Goal: Task Accomplishment & Management: Manage account settings

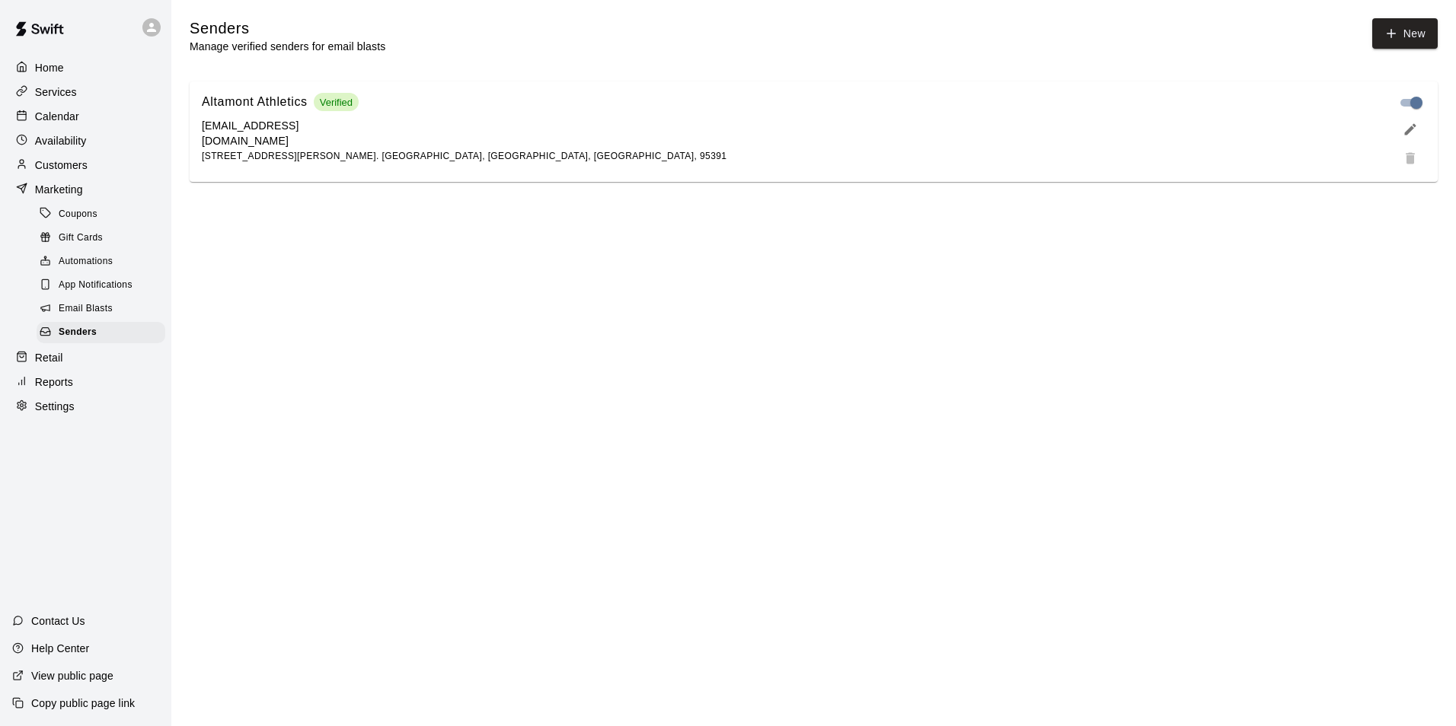
click at [40, 92] on p "Services" at bounding box center [56, 92] width 42 height 15
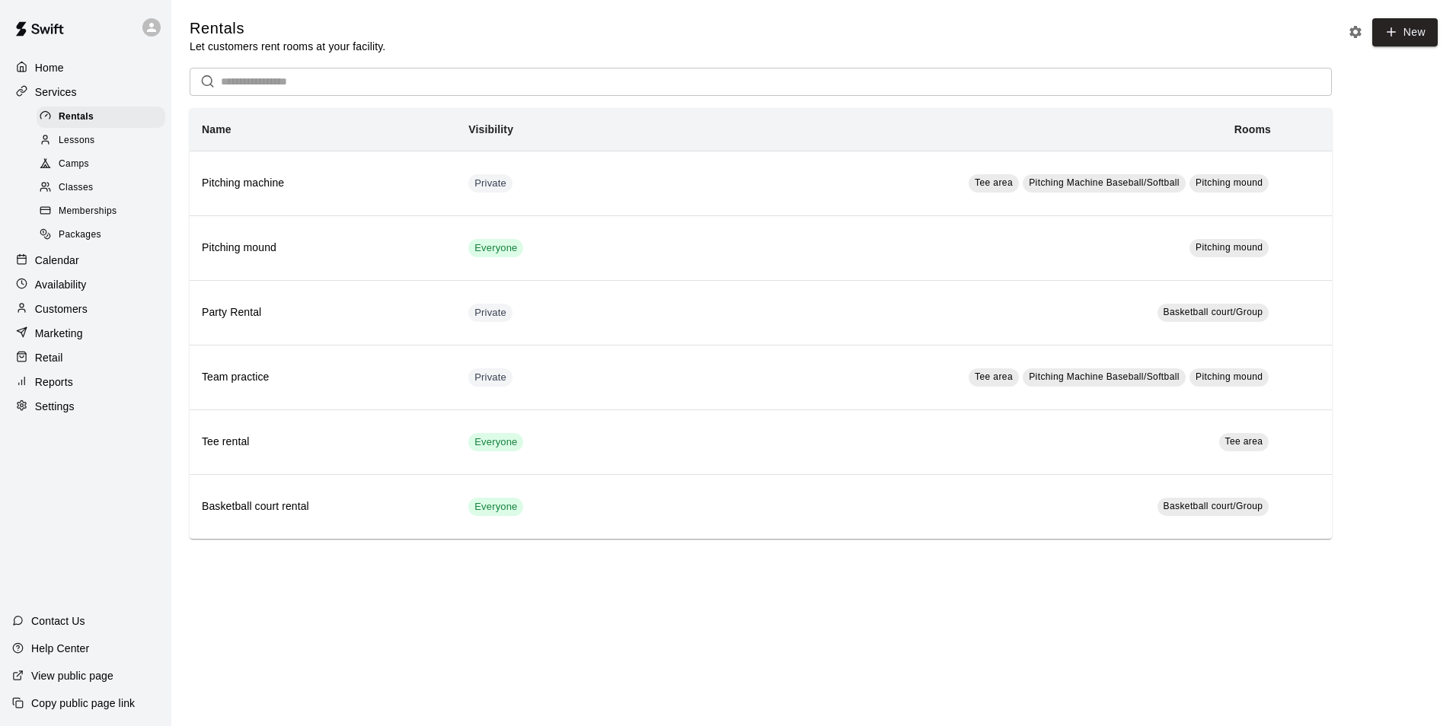
click at [92, 212] on span "Memberships" at bounding box center [88, 211] width 58 height 15
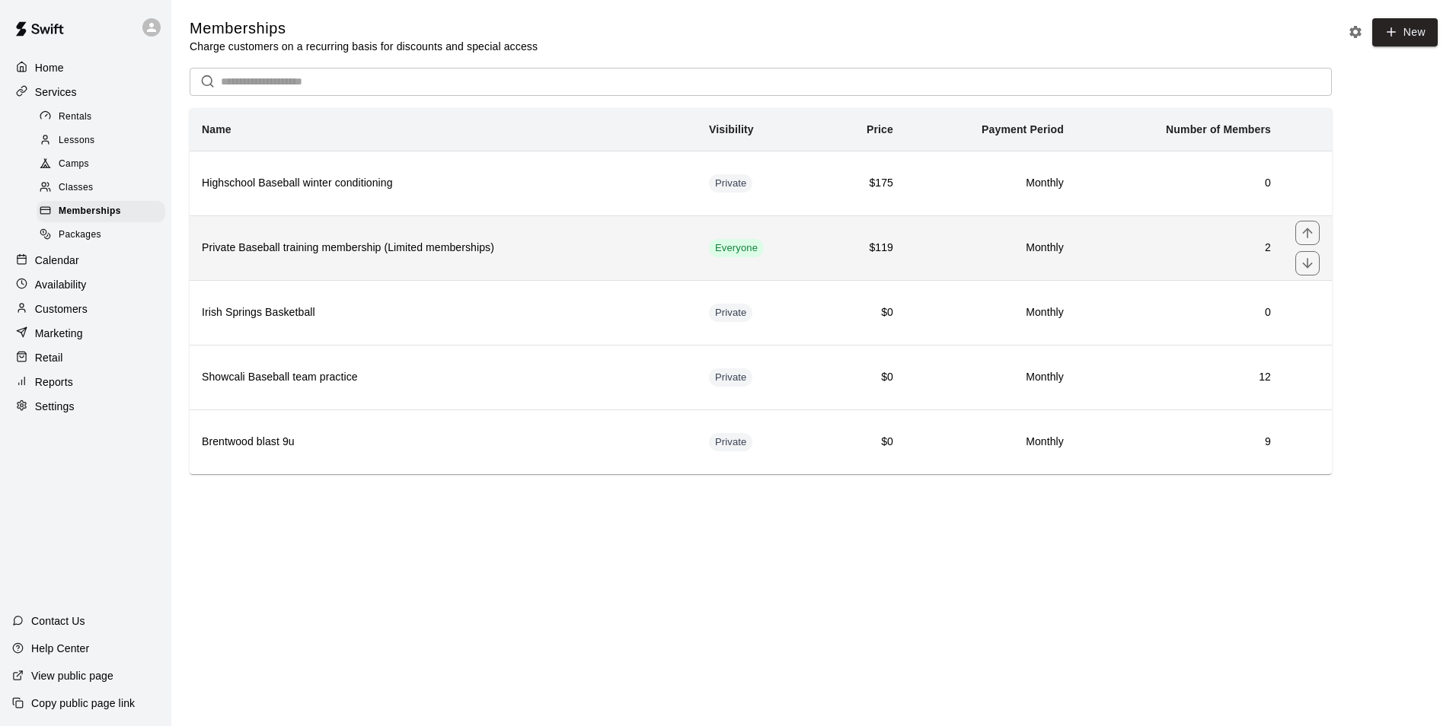
click at [317, 257] on h6 "Private Baseball training membership (Limited memberships)" at bounding box center [443, 248] width 483 height 17
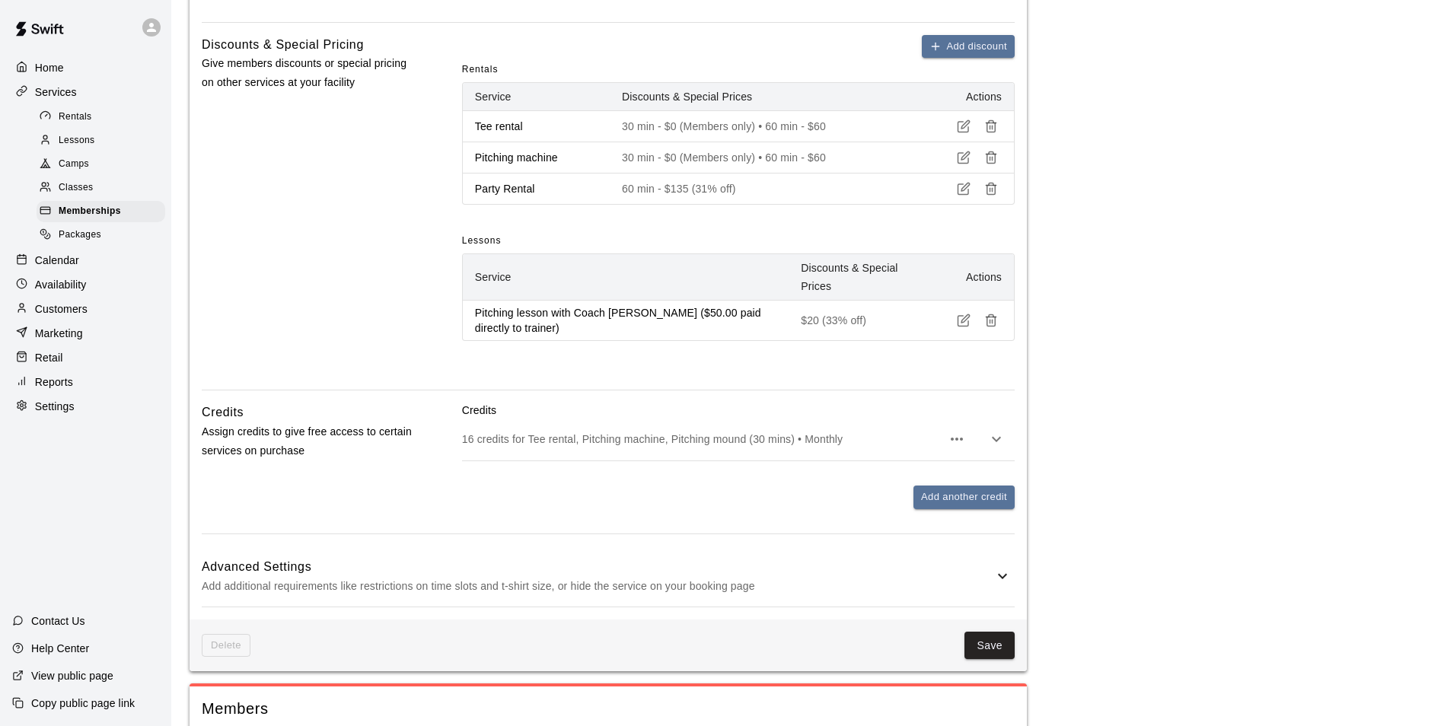
scroll to position [761, 0]
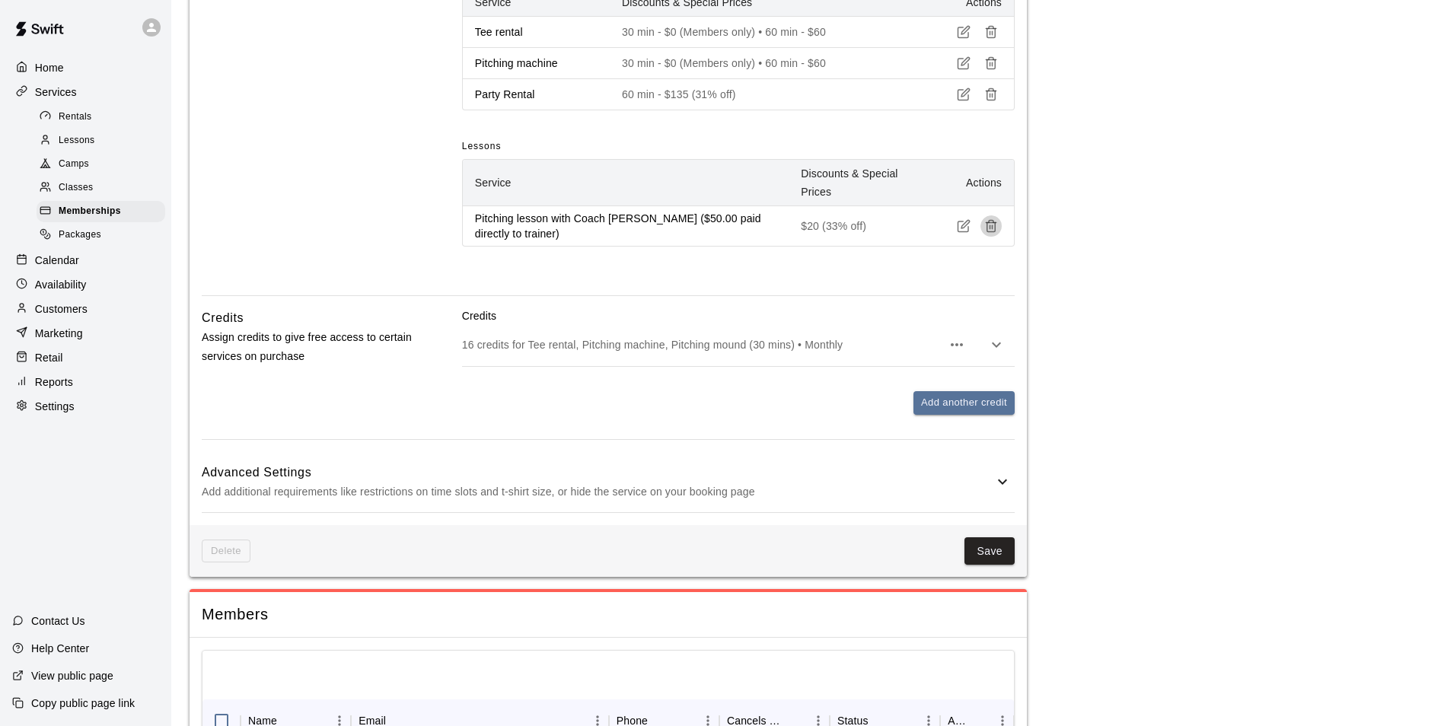
click at [989, 225] on icon "button" at bounding box center [991, 226] width 14 height 14
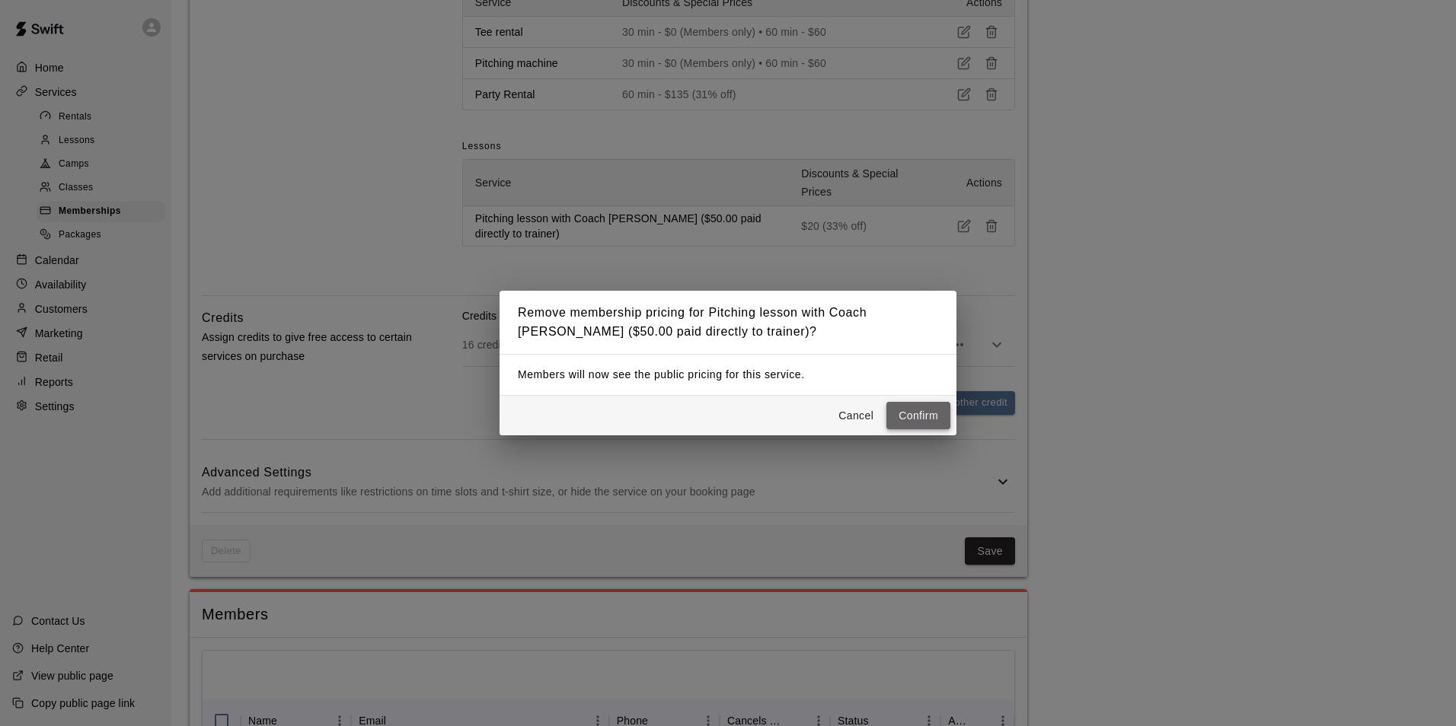
click at [917, 407] on button "Confirm" at bounding box center [918, 416] width 64 height 28
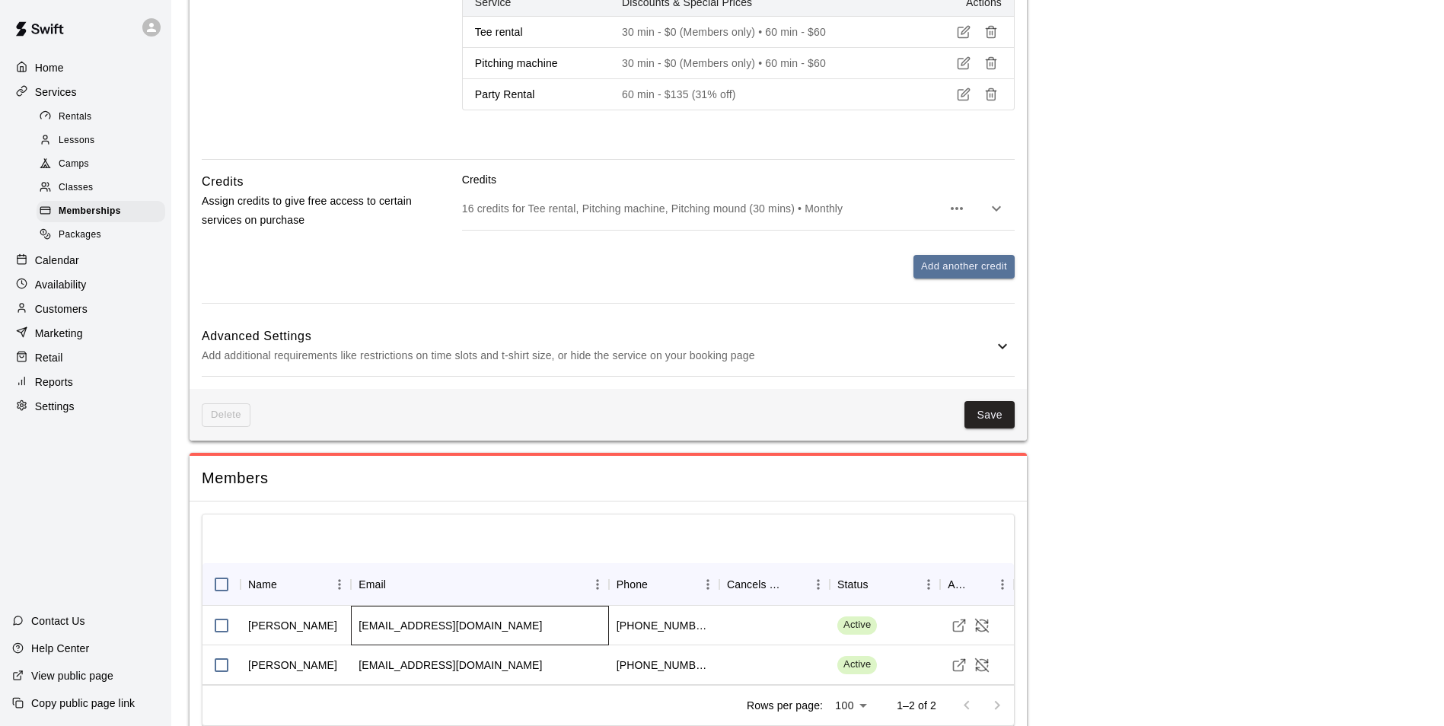
click at [432, 621] on div "[EMAIL_ADDRESS][DOMAIN_NAME]" at bounding box center [450, 625] width 183 height 15
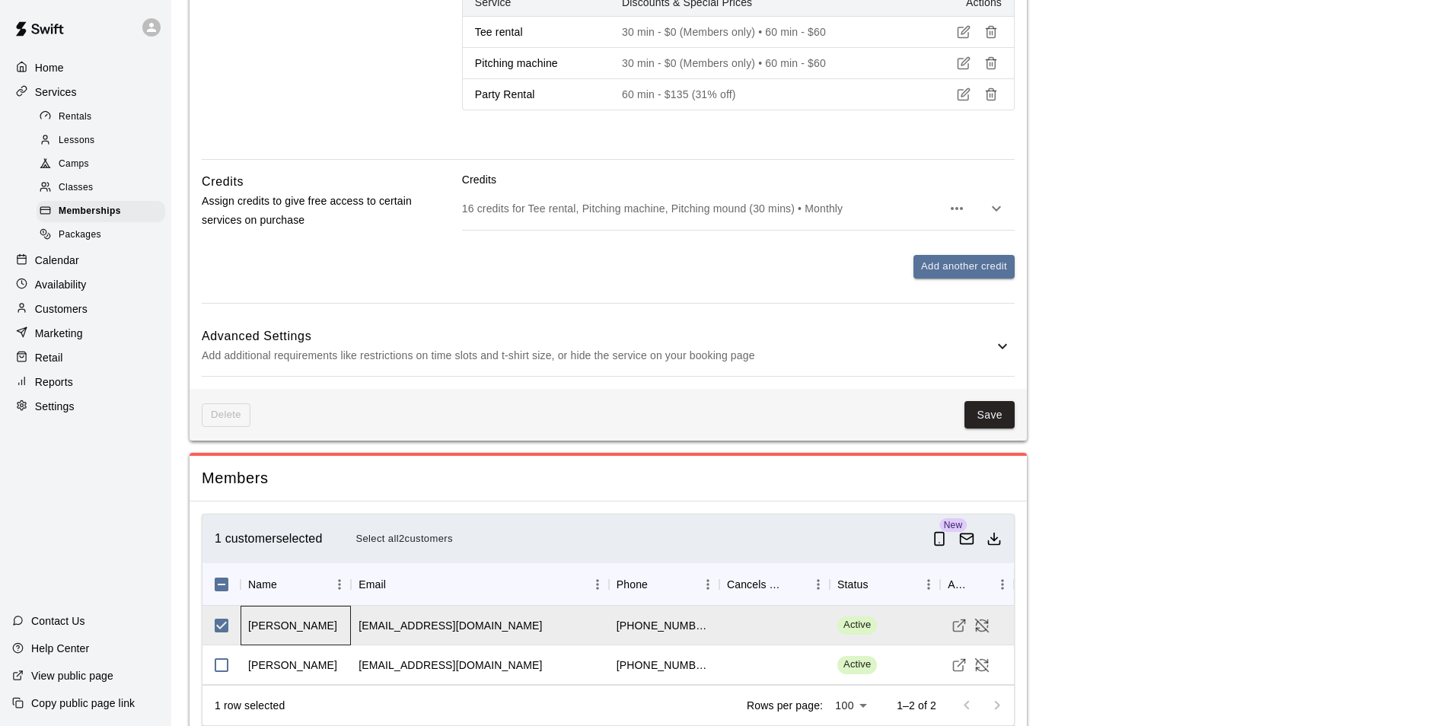
click at [308, 624] on div "[PERSON_NAME]" at bounding box center [292, 625] width 89 height 15
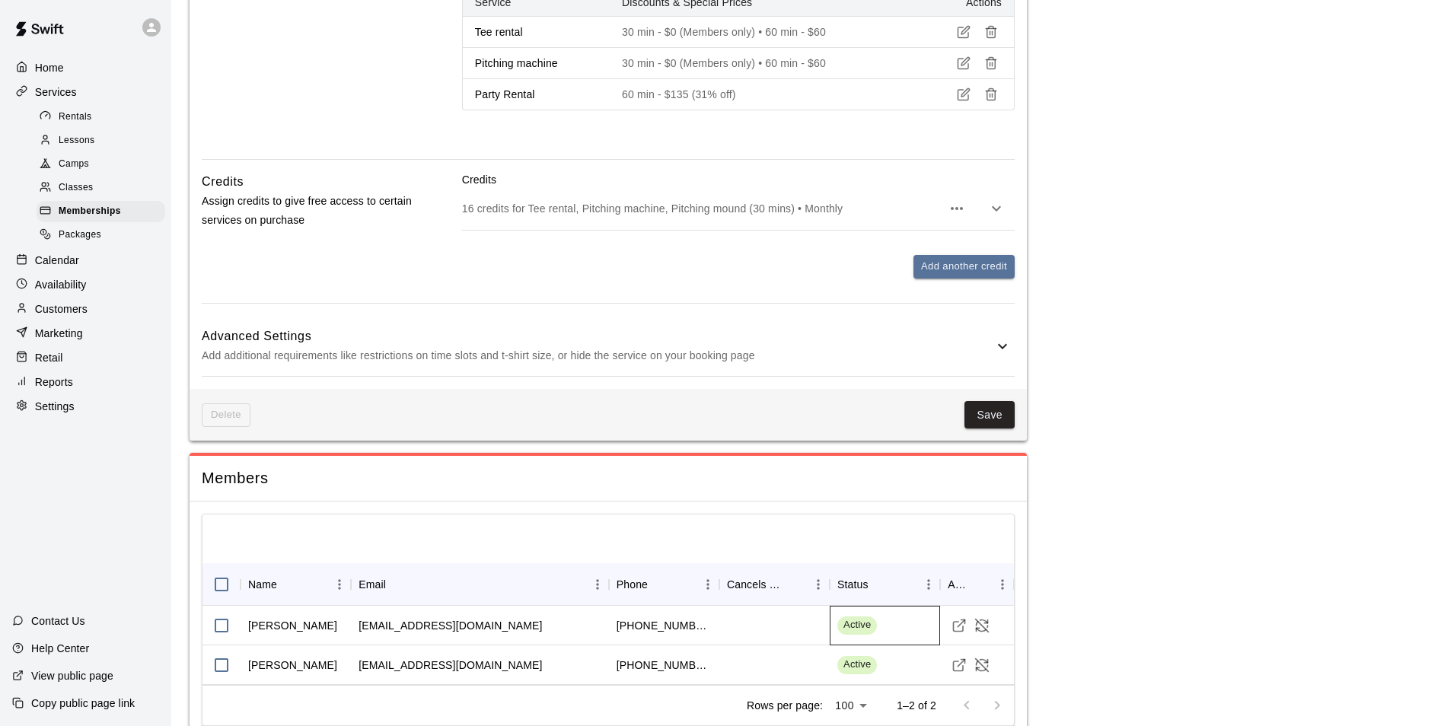
click at [875, 622] on span "Active" at bounding box center [858, 625] width 40 height 14
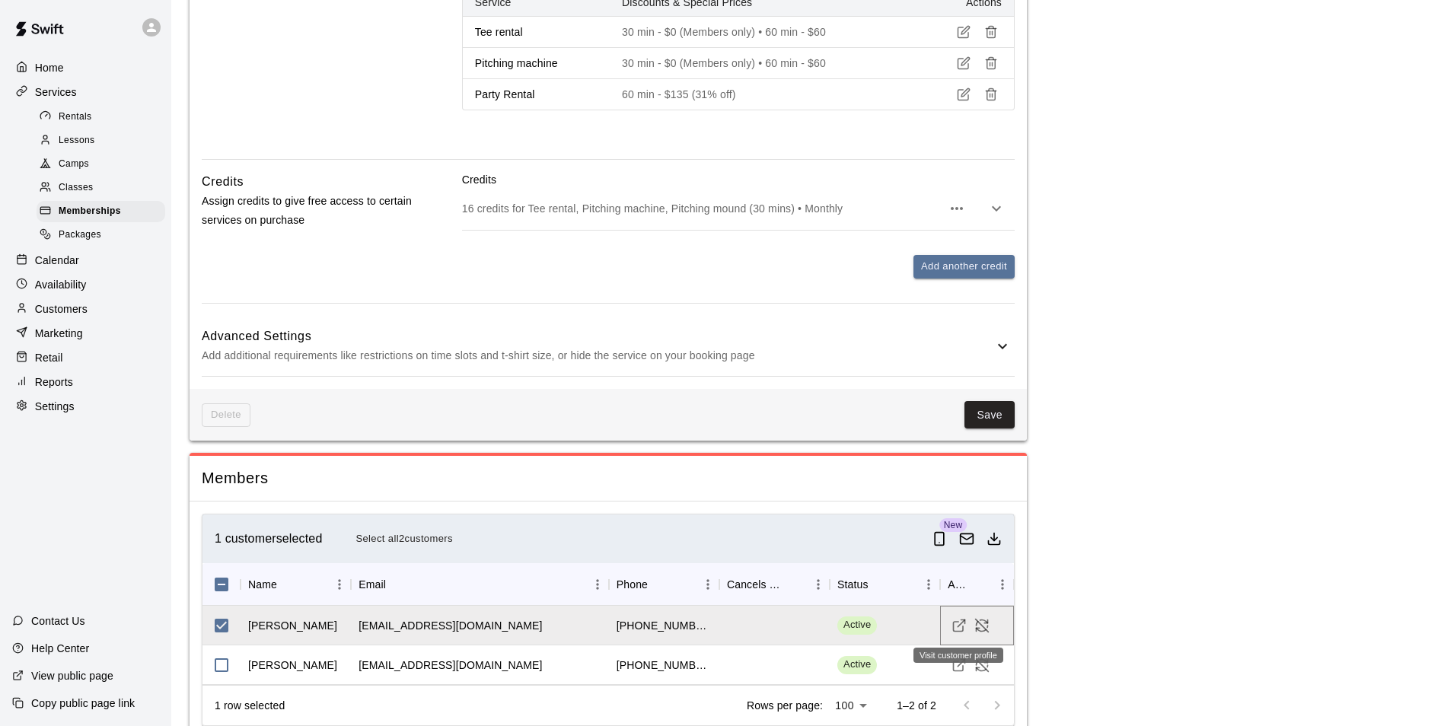
click at [965, 628] on icon "Visit customer profile" at bounding box center [959, 625] width 15 height 15
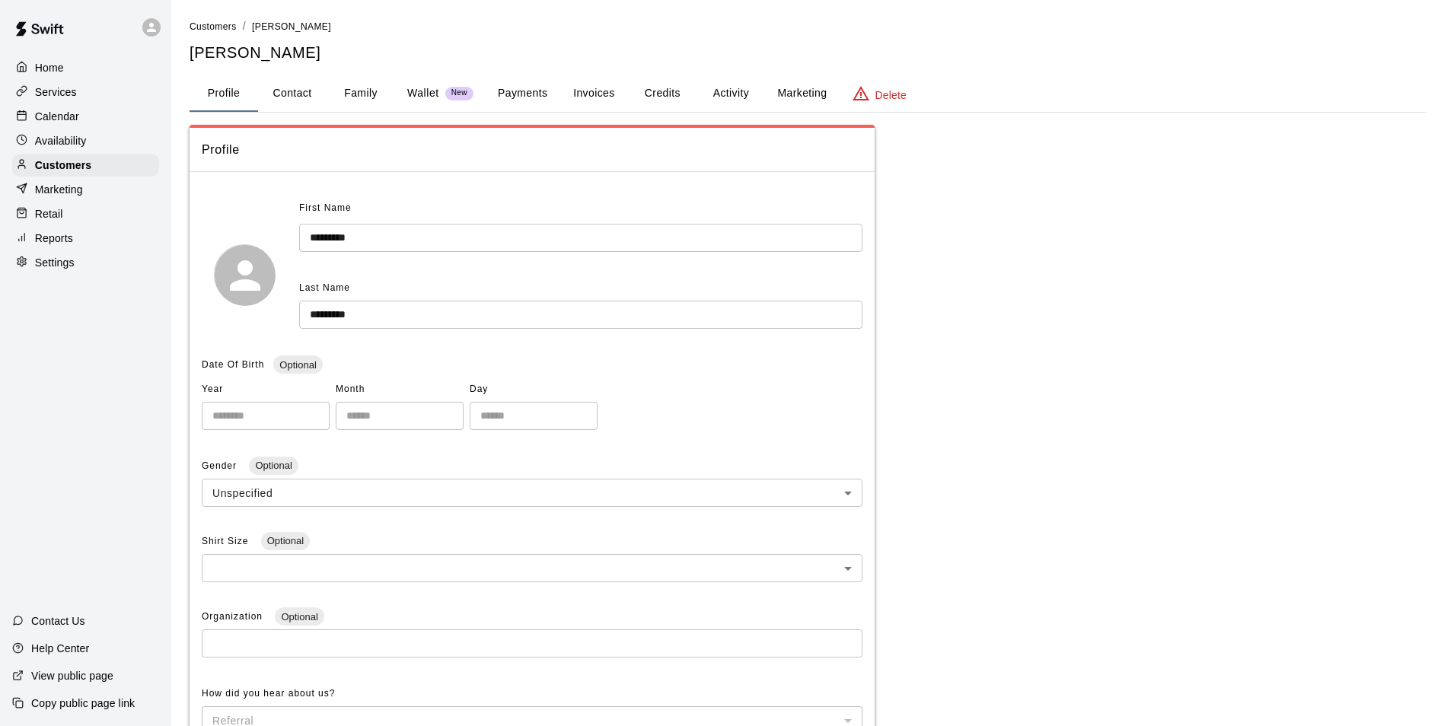
click at [678, 91] on button "Credits" at bounding box center [662, 93] width 69 height 37
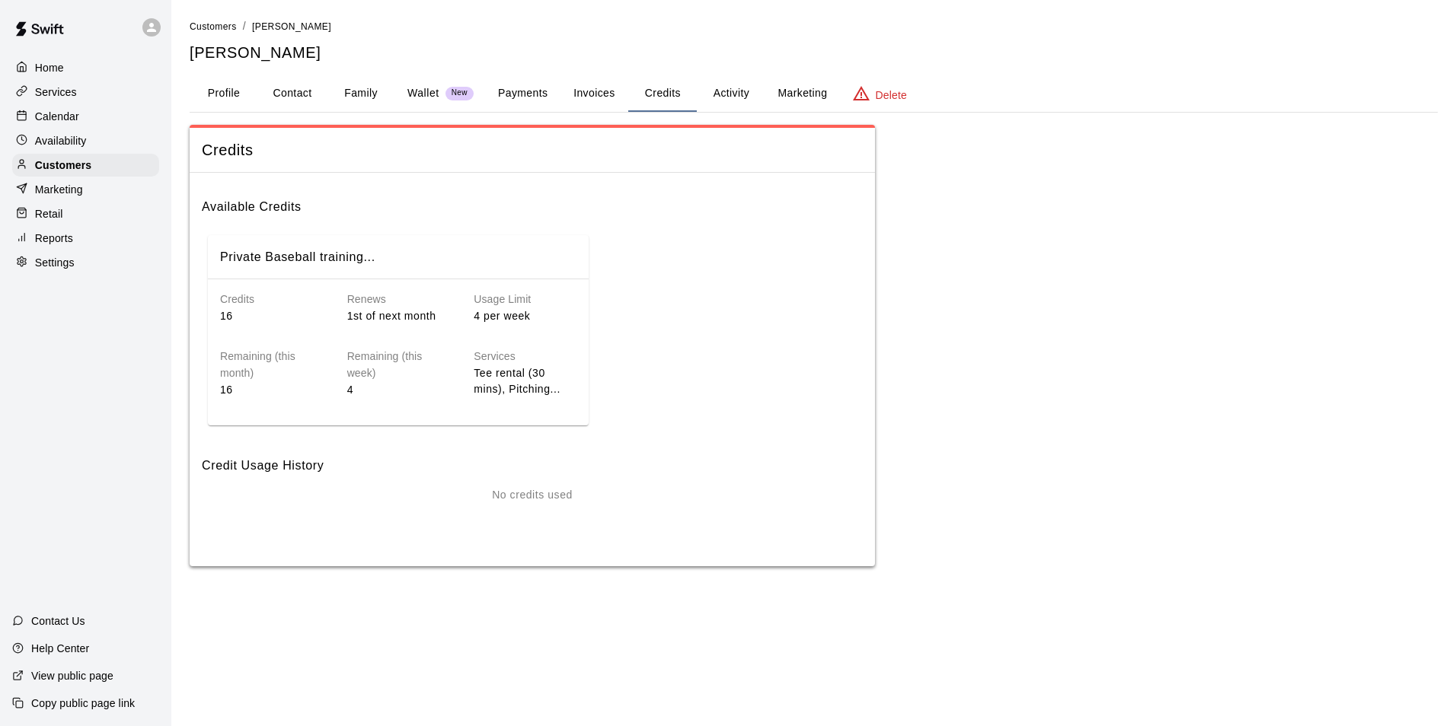
click at [65, 102] on div "Services" at bounding box center [85, 92] width 147 height 23
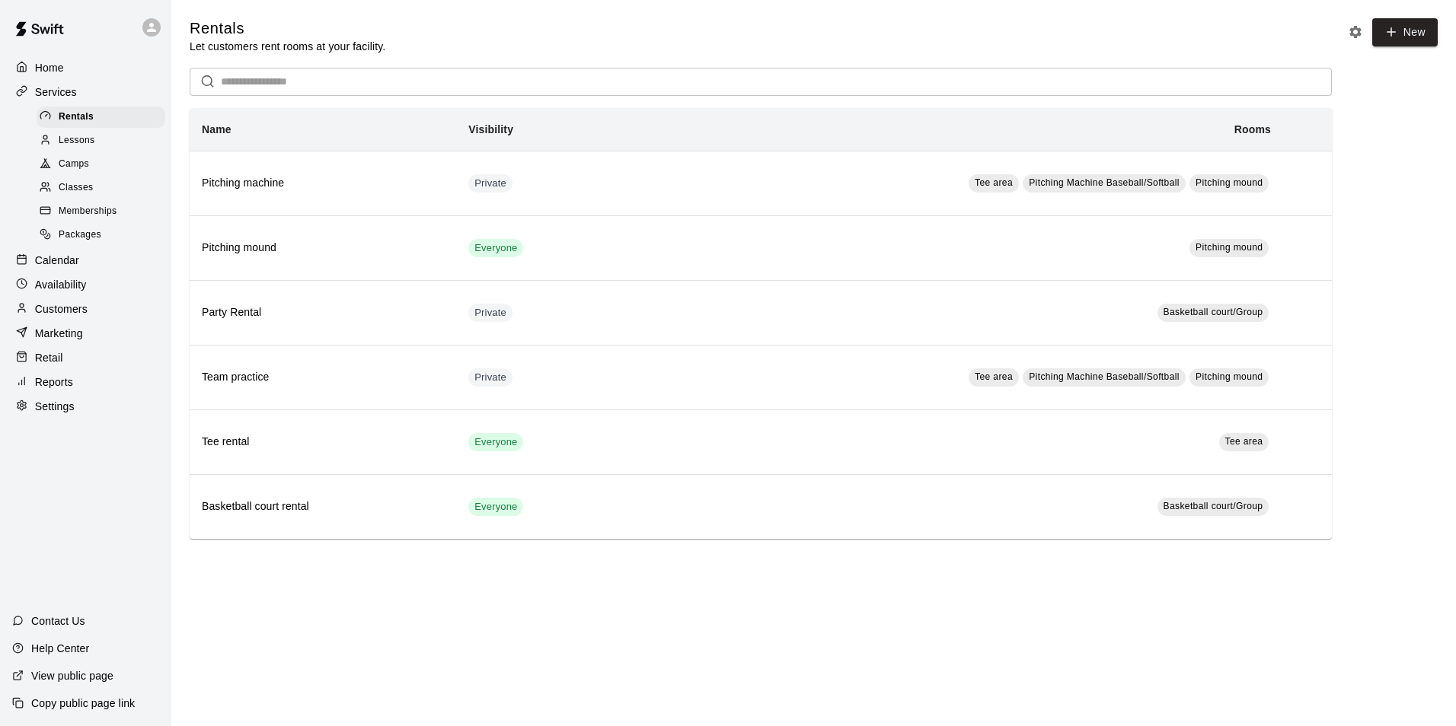
click at [88, 214] on span "Memberships" at bounding box center [88, 211] width 58 height 15
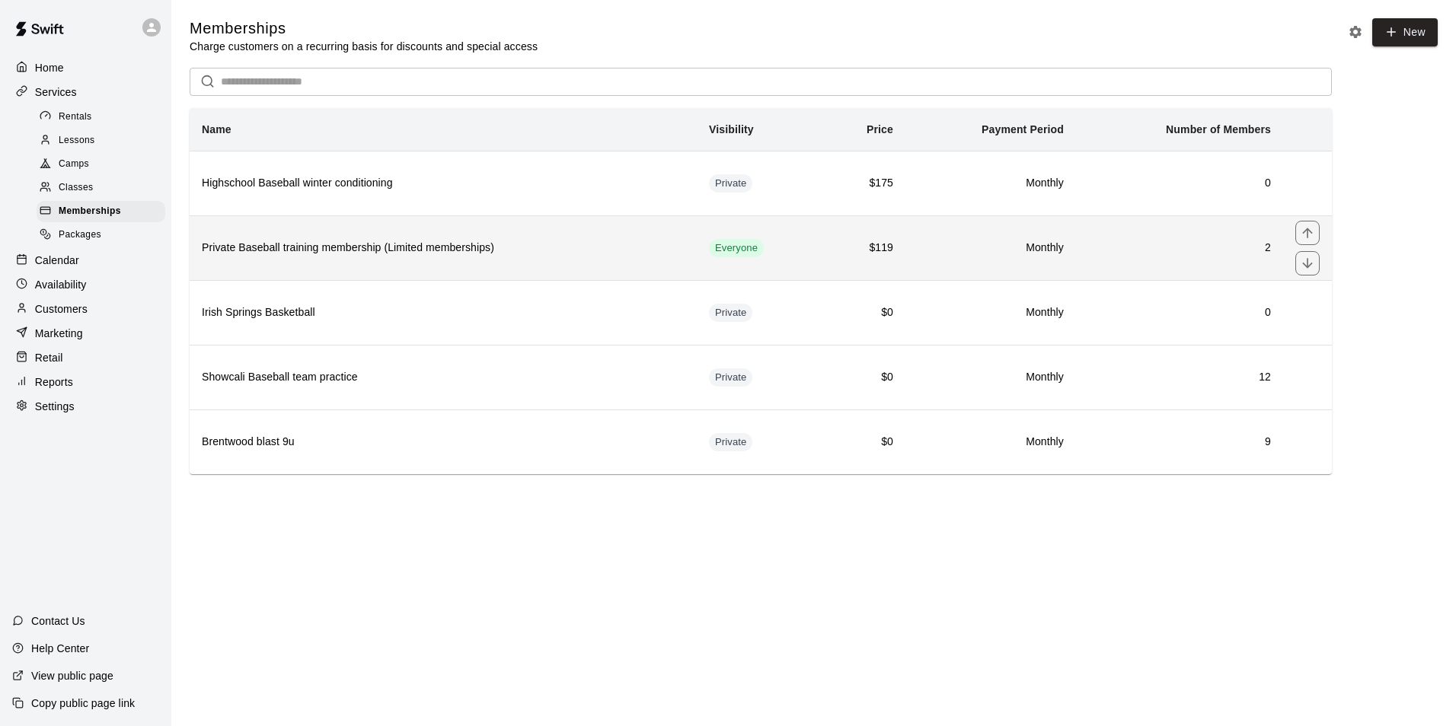
click at [309, 246] on h6 "Private Baseball training membership (Limited memberships)" at bounding box center [443, 248] width 483 height 17
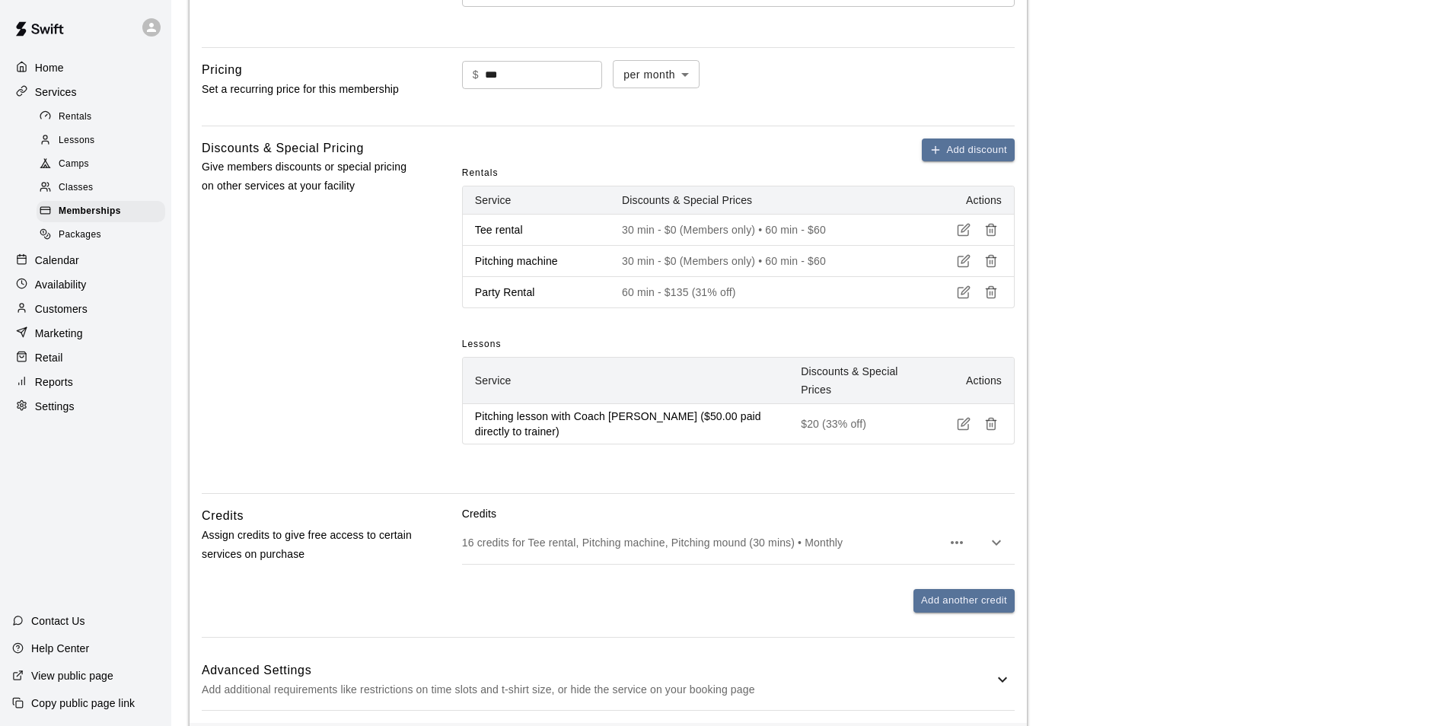
scroll to position [609, 0]
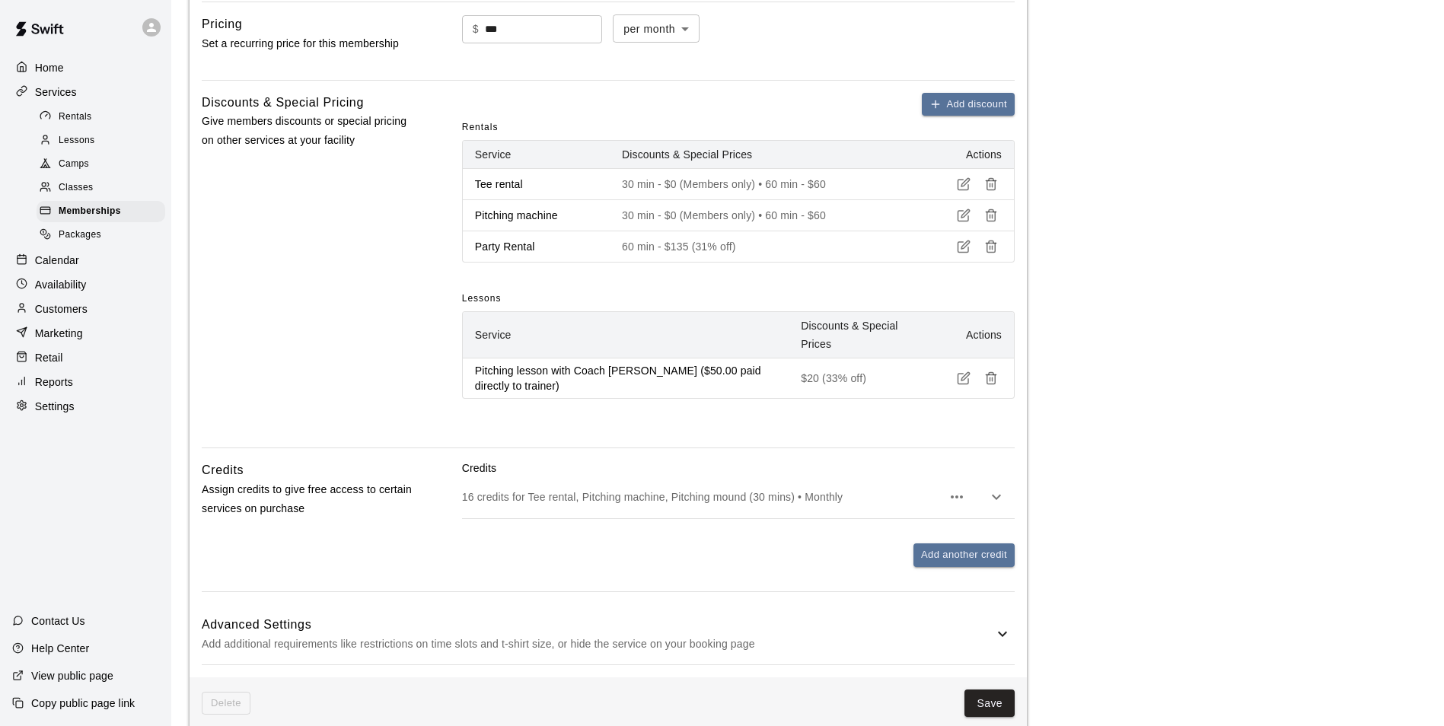
click at [994, 380] on icon "button" at bounding box center [991, 379] width 14 height 14
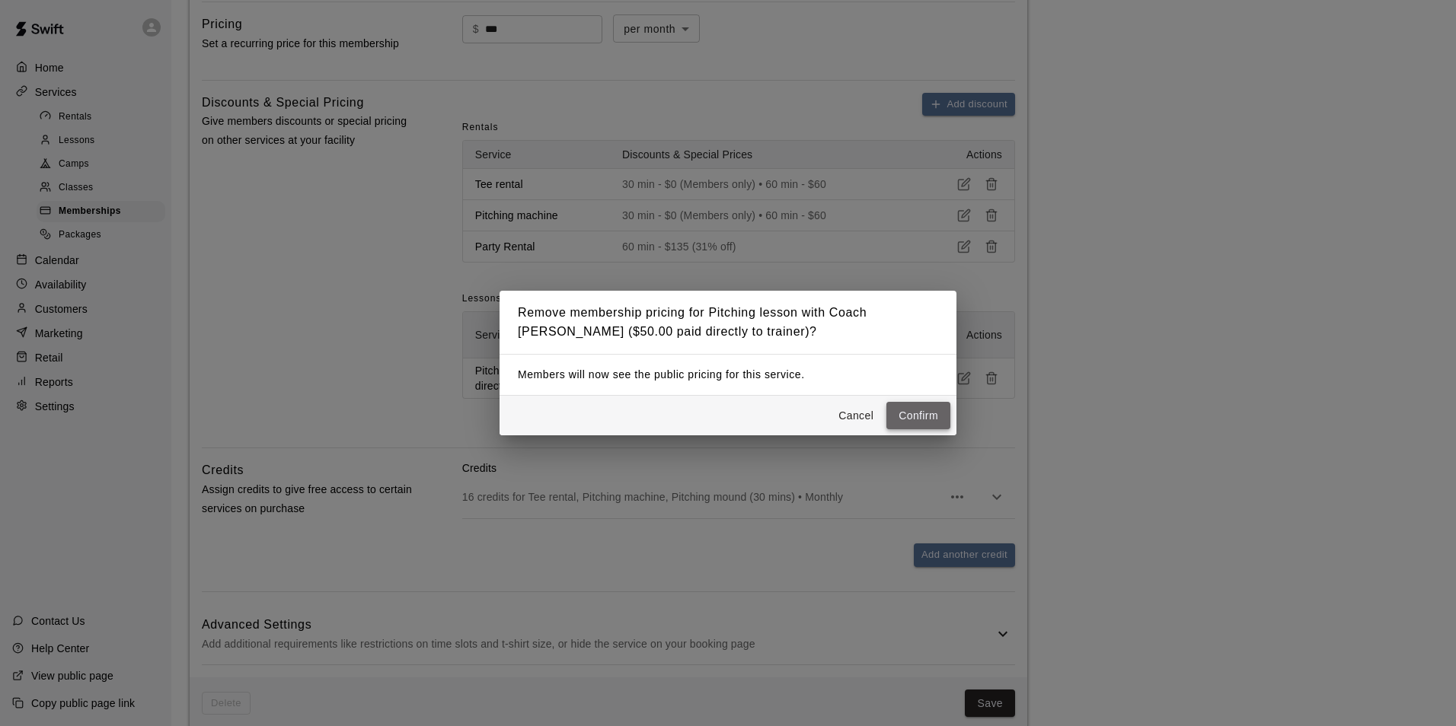
click at [940, 411] on button "Confirm" at bounding box center [918, 416] width 64 height 28
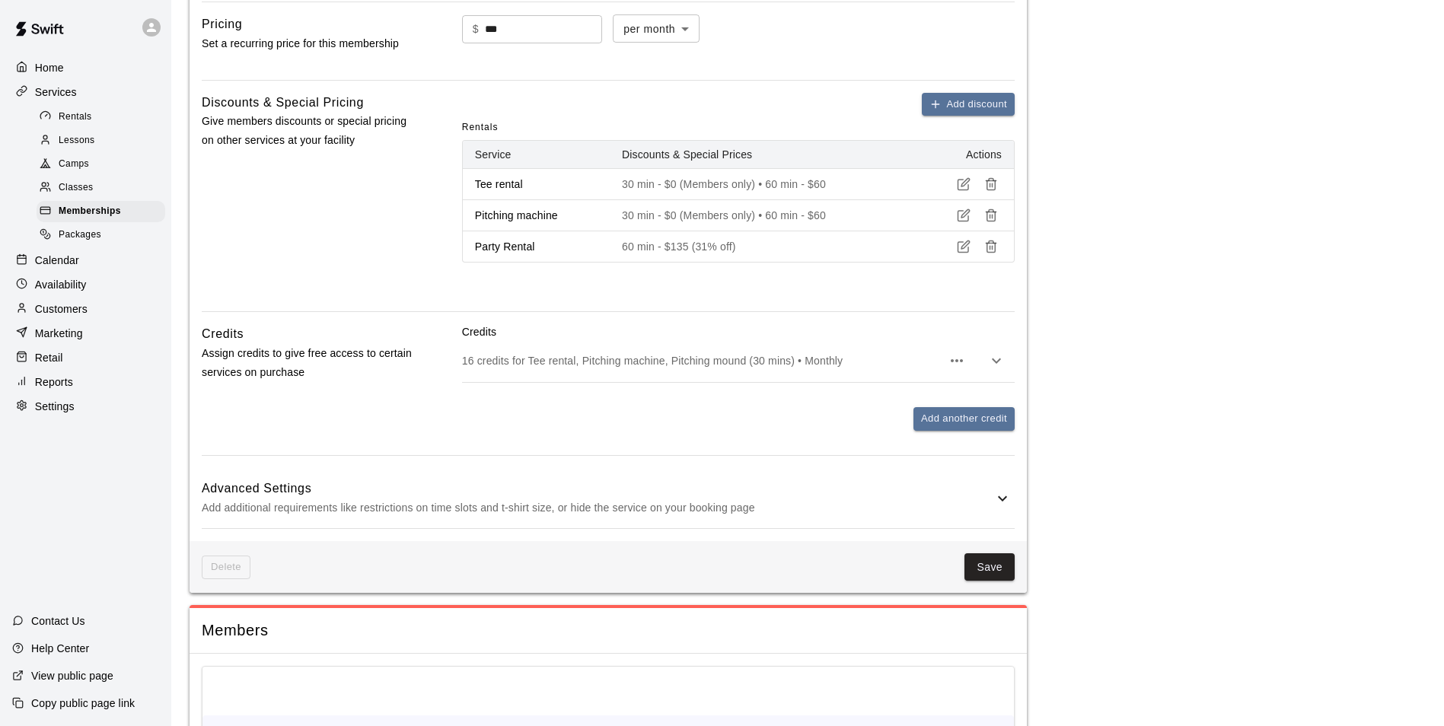
scroll to position [685, 0]
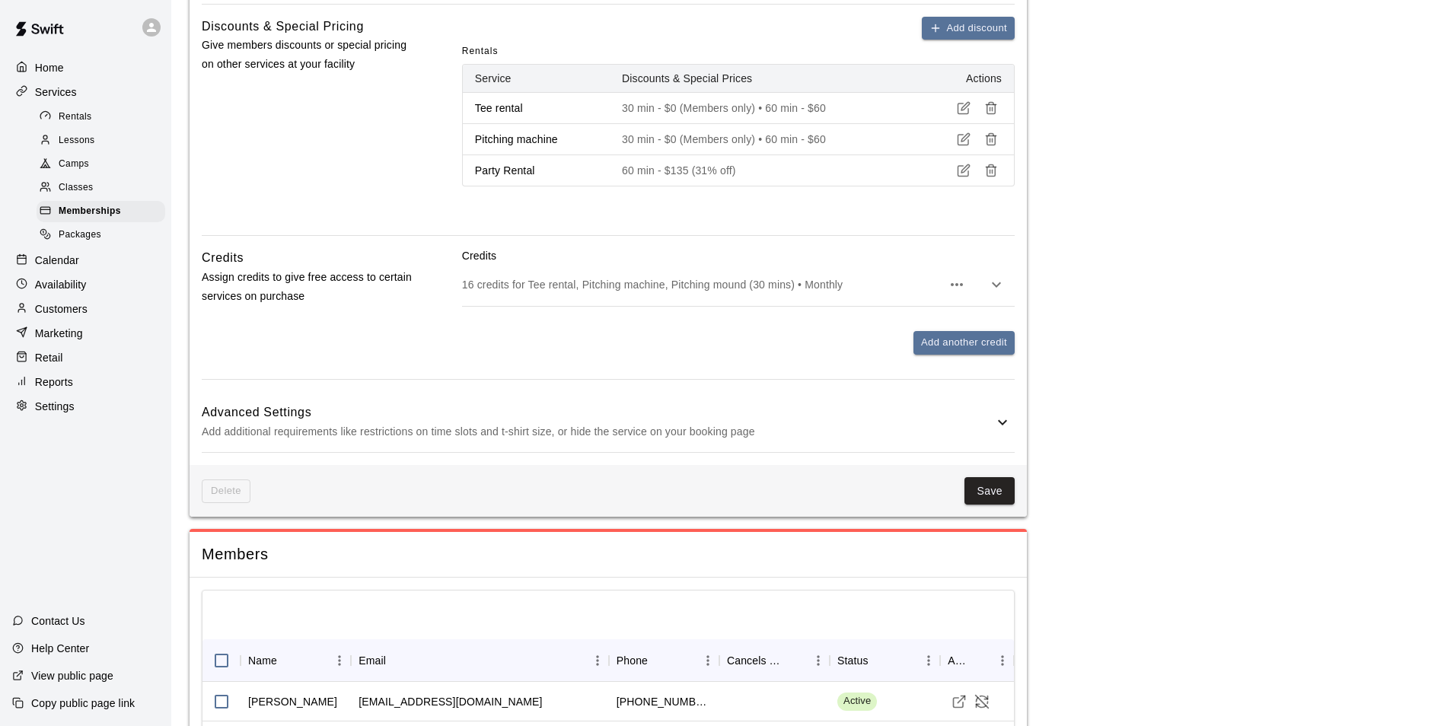
click at [954, 284] on icon "button" at bounding box center [957, 285] width 18 height 18
click at [1000, 276] on div at bounding box center [728, 363] width 1456 height 726
click at [998, 286] on icon "button" at bounding box center [996, 284] width 9 height 5
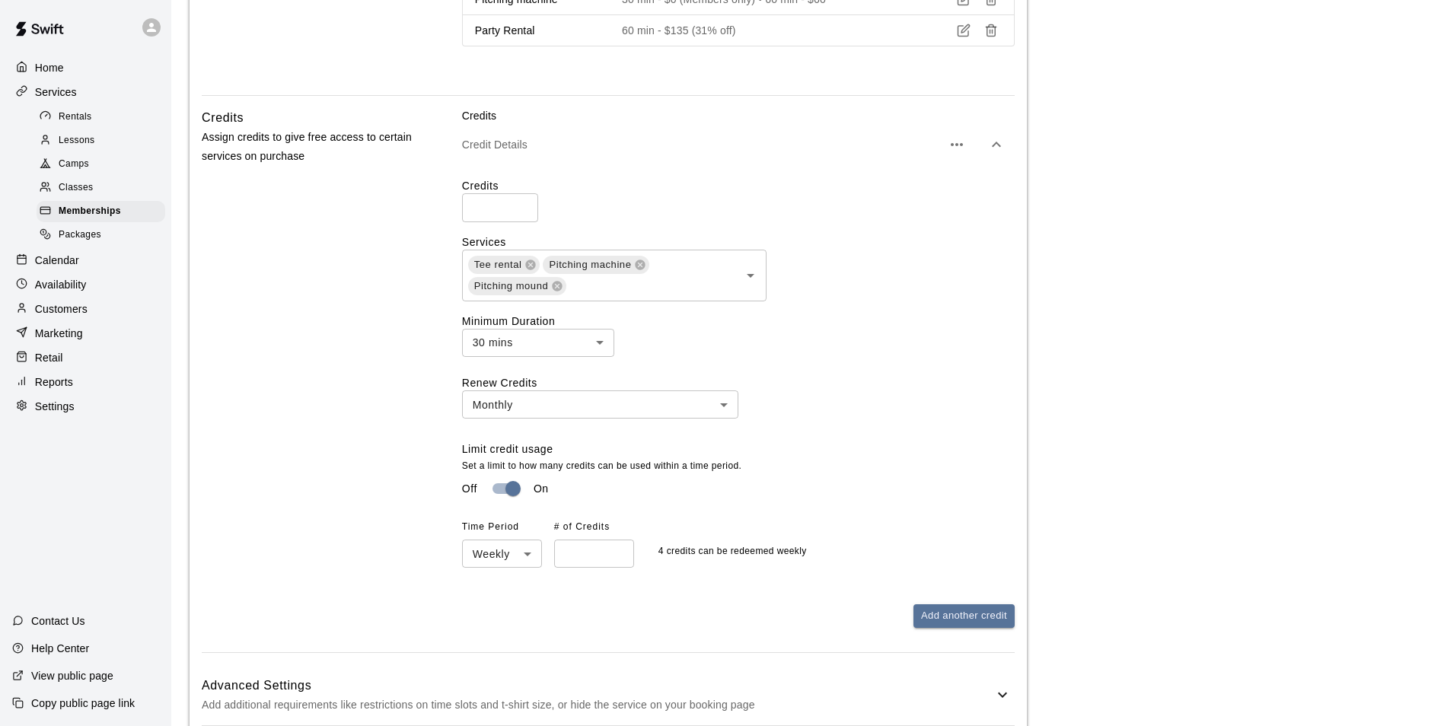
scroll to position [838, 0]
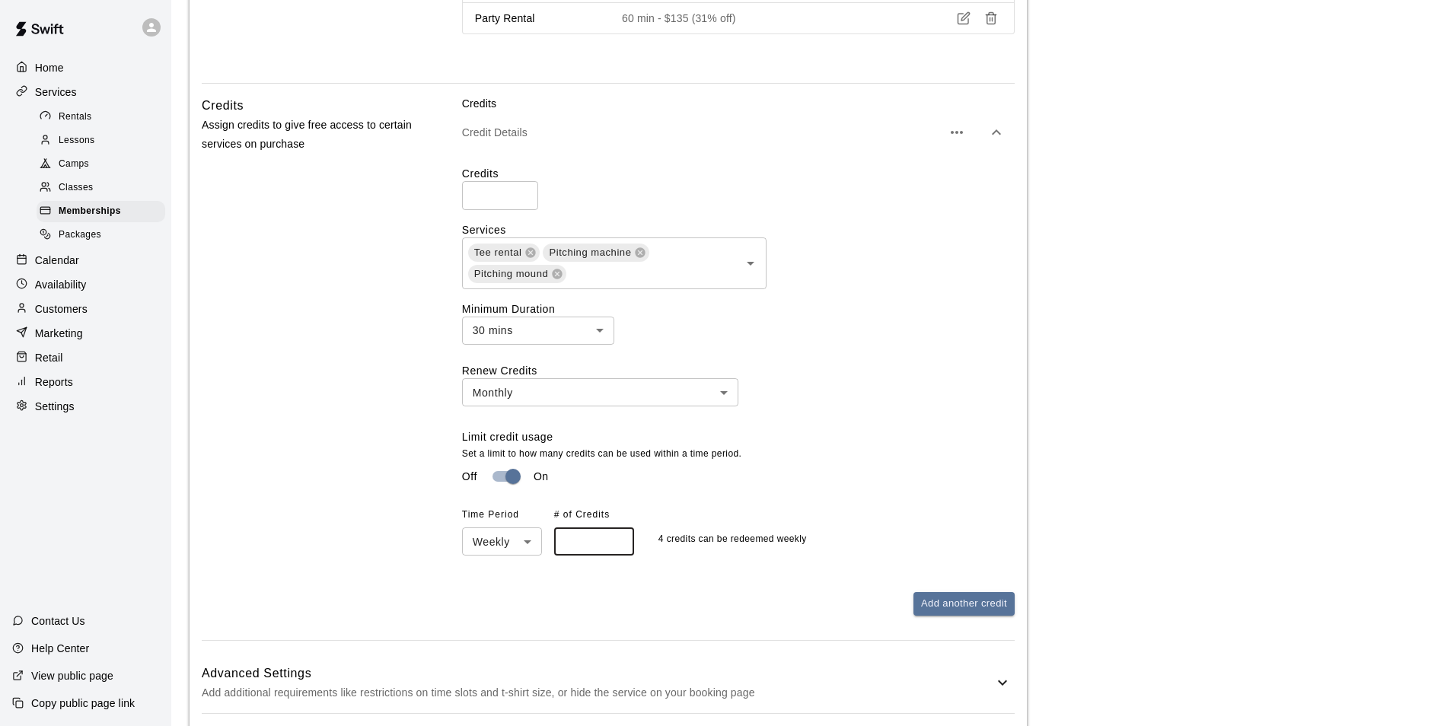
drag, startPoint x: 584, startPoint y: 548, endPoint x: 562, endPoint y: 546, distance: 22.2
click at [562, 546] on input "*" at bounding box center [594, 542] width 80 height 28
type input "*"
click at [759, 506] on div "Limit credit usage Set a limit to how many credits can be used within a time pe…" at bounding box center [738, 492] width 553 height 126
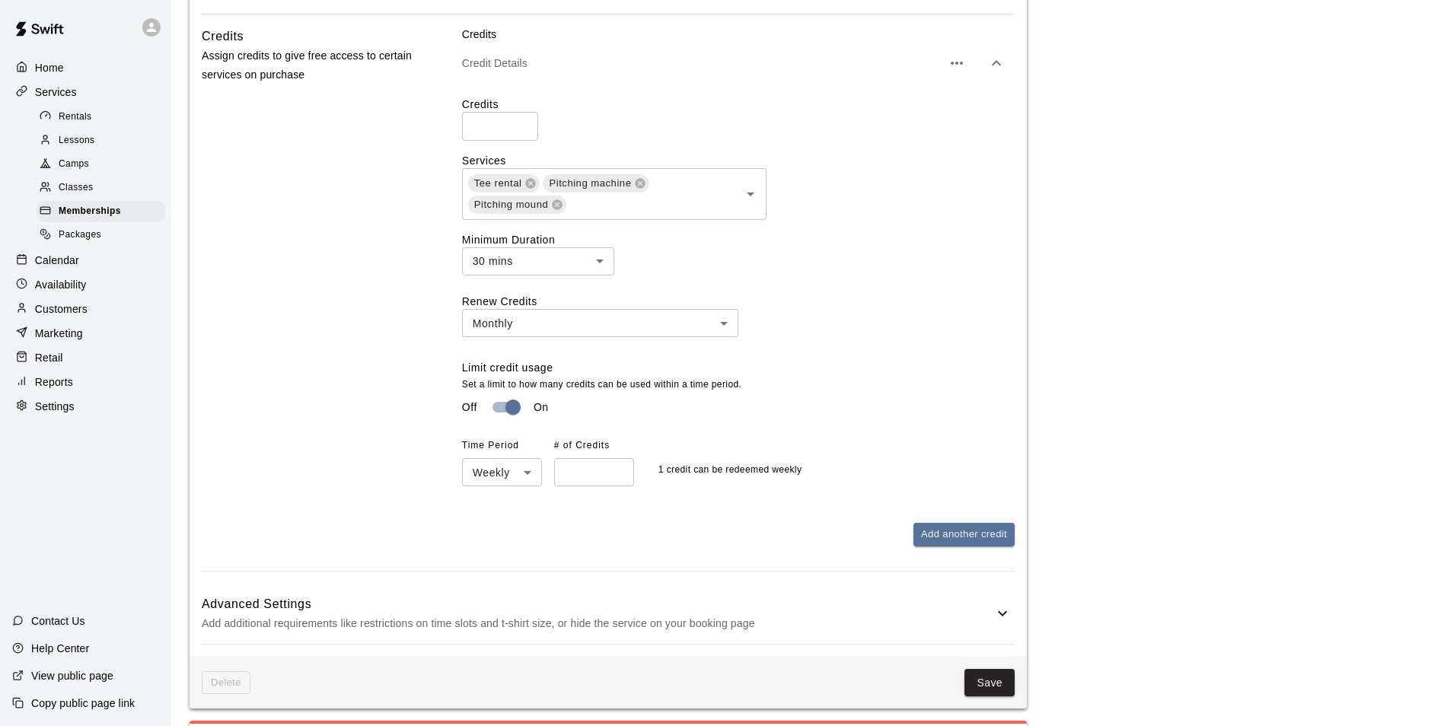
scroll to position [1218, 0]
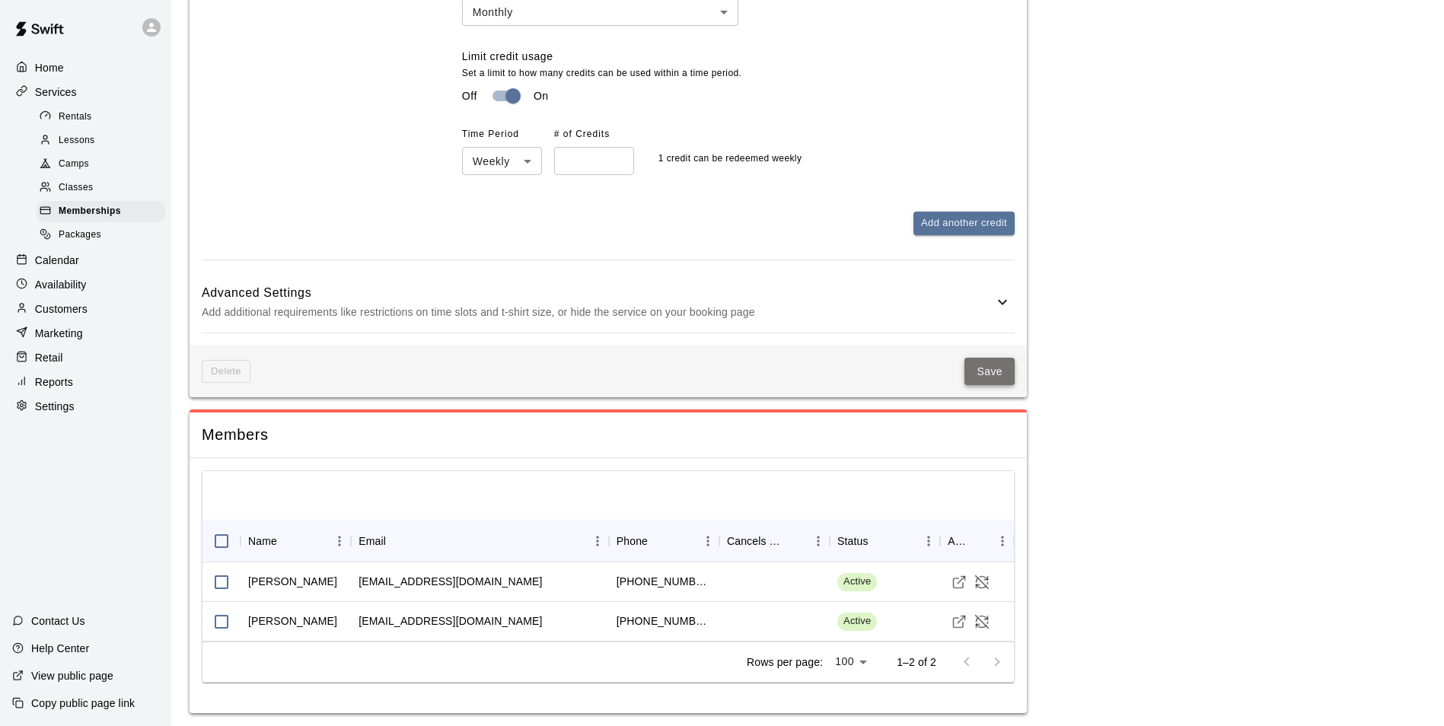
click at [996, 382] on button "Save" at bounding box center [990, 372] width 50 height 28
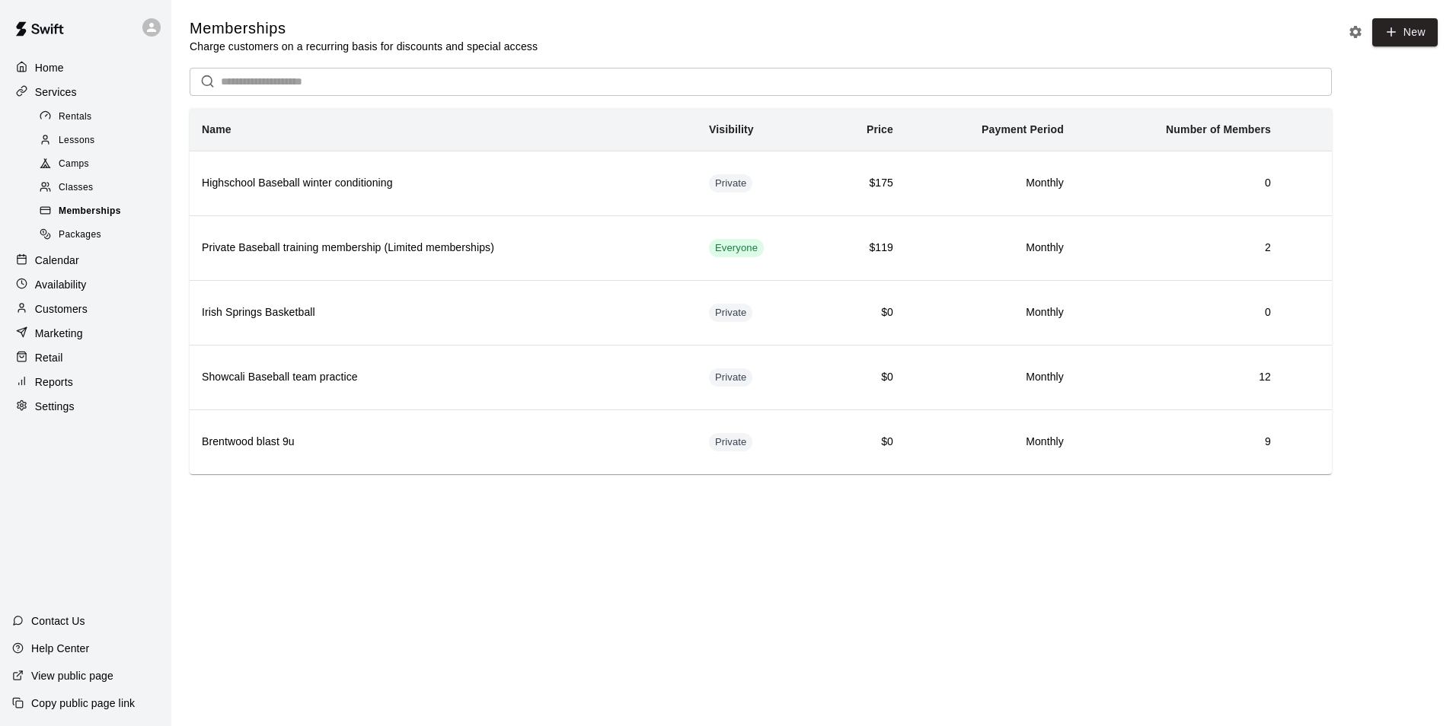
click at [88, 217] on span "Memberships" at bounding box center [90, 211] width 62 height 15
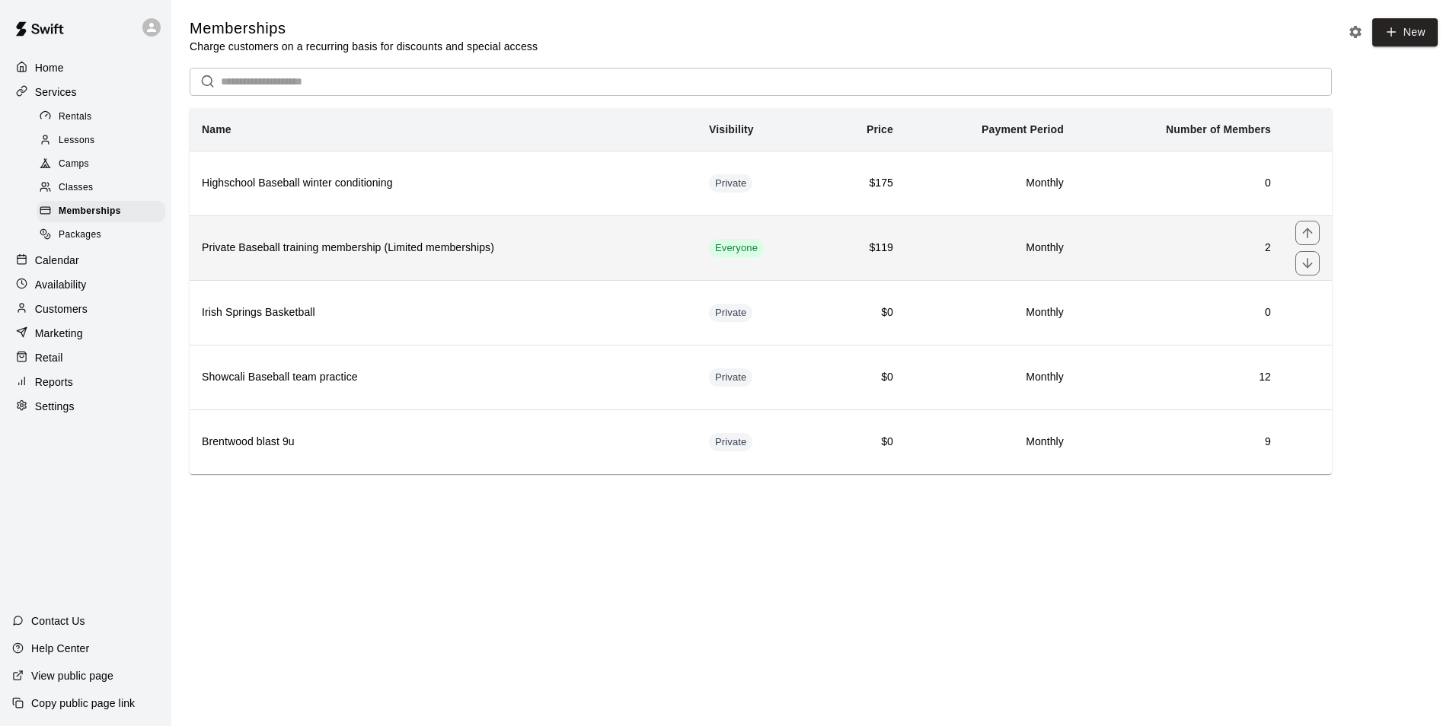
click at [308, 265] on th "Private Baseball training membership (Limited memberships)" at bounding box center [443, 247] width 507 height 65
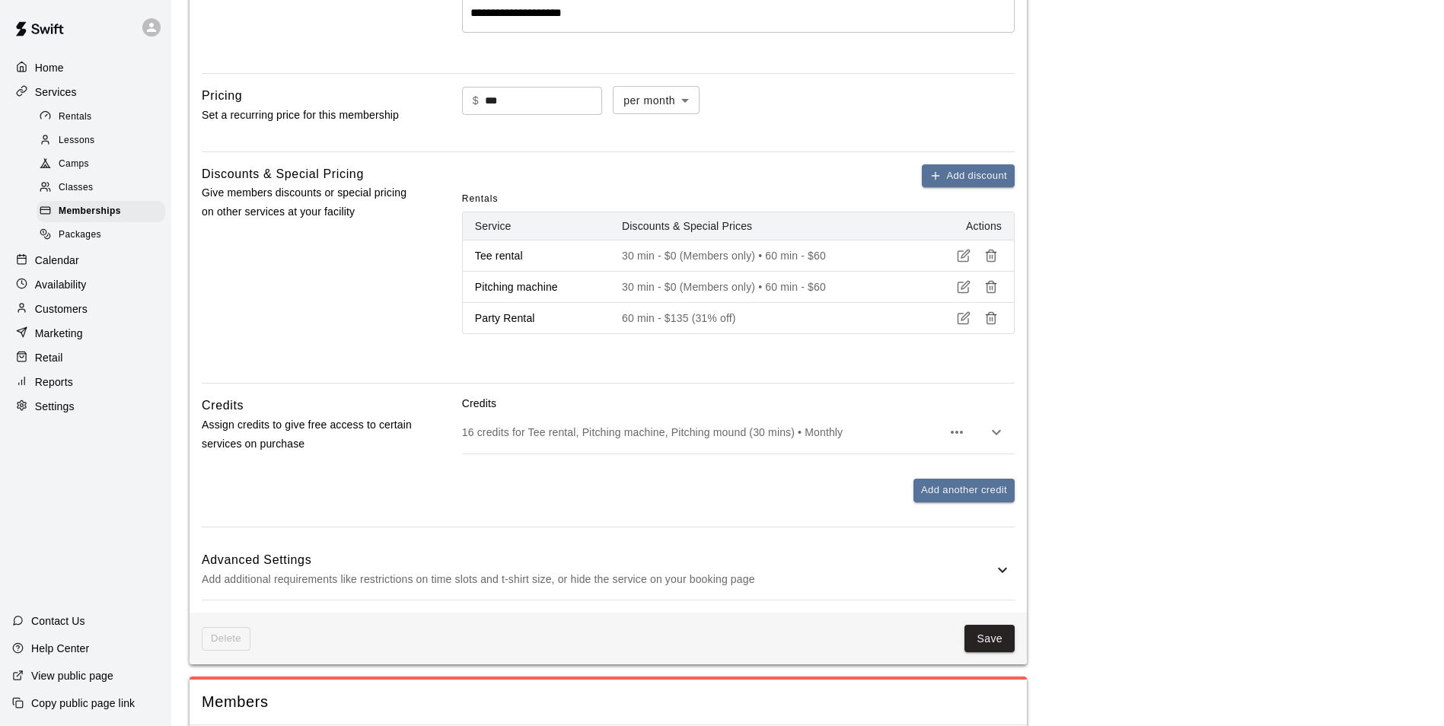
scroll to position [810, 0]
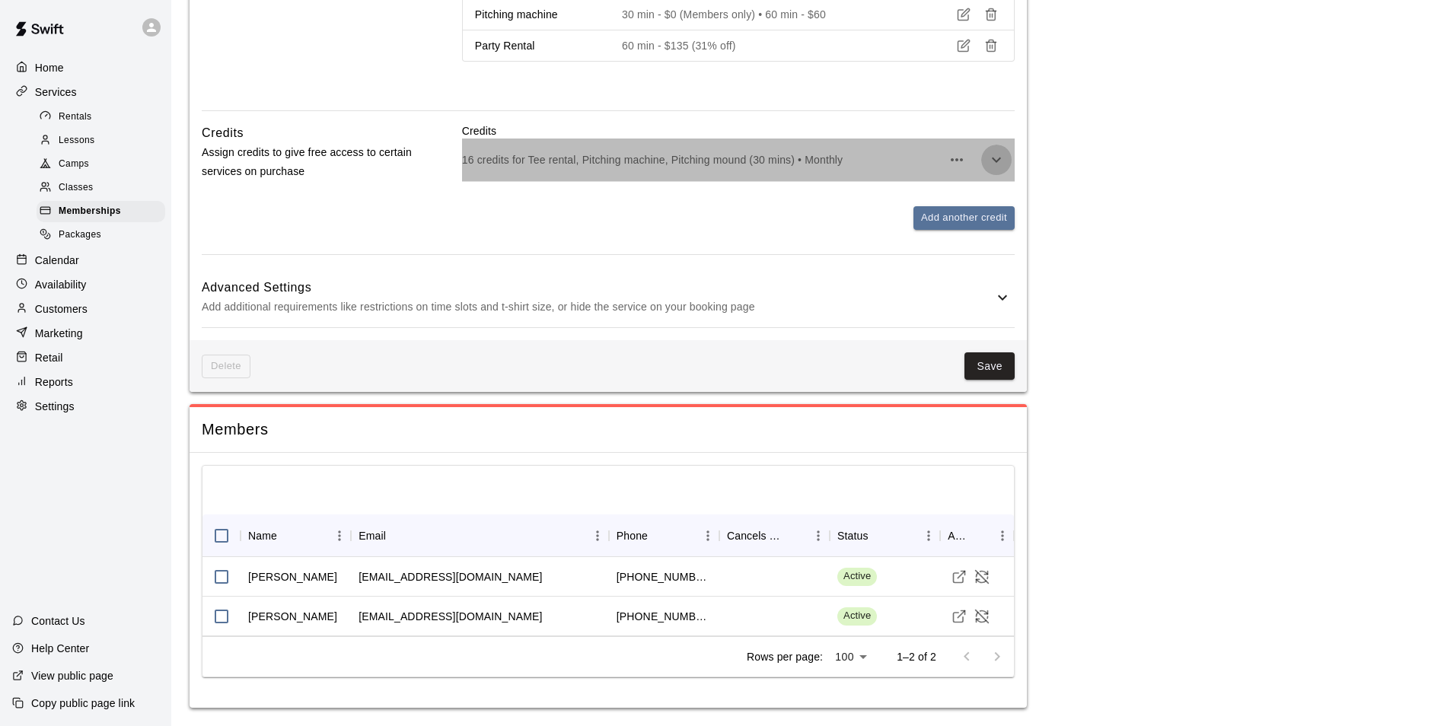
click at [992, 163] on icon "button" at bounding box center [997, 160] width 18 height 18
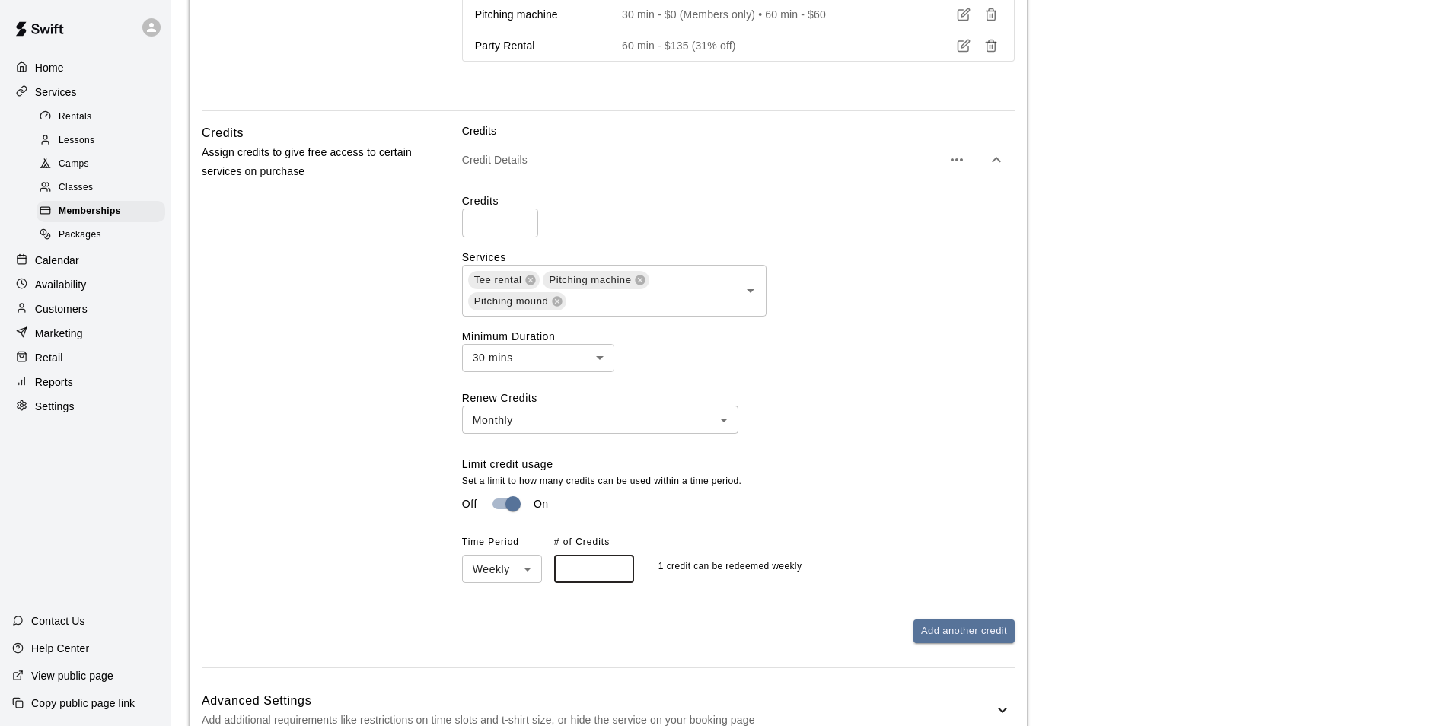
drag, startPoint x: 576, startPoint y: 574, endPoint x: 563, endPoint y: 574, distance: 12.9
click at [563, 574] on input "*" at bounding box center [594, 569] width 80 height 28
type input "*"
click at [884, 506] on div "Off On" at bounding box center [738, 504] width 553 height 29
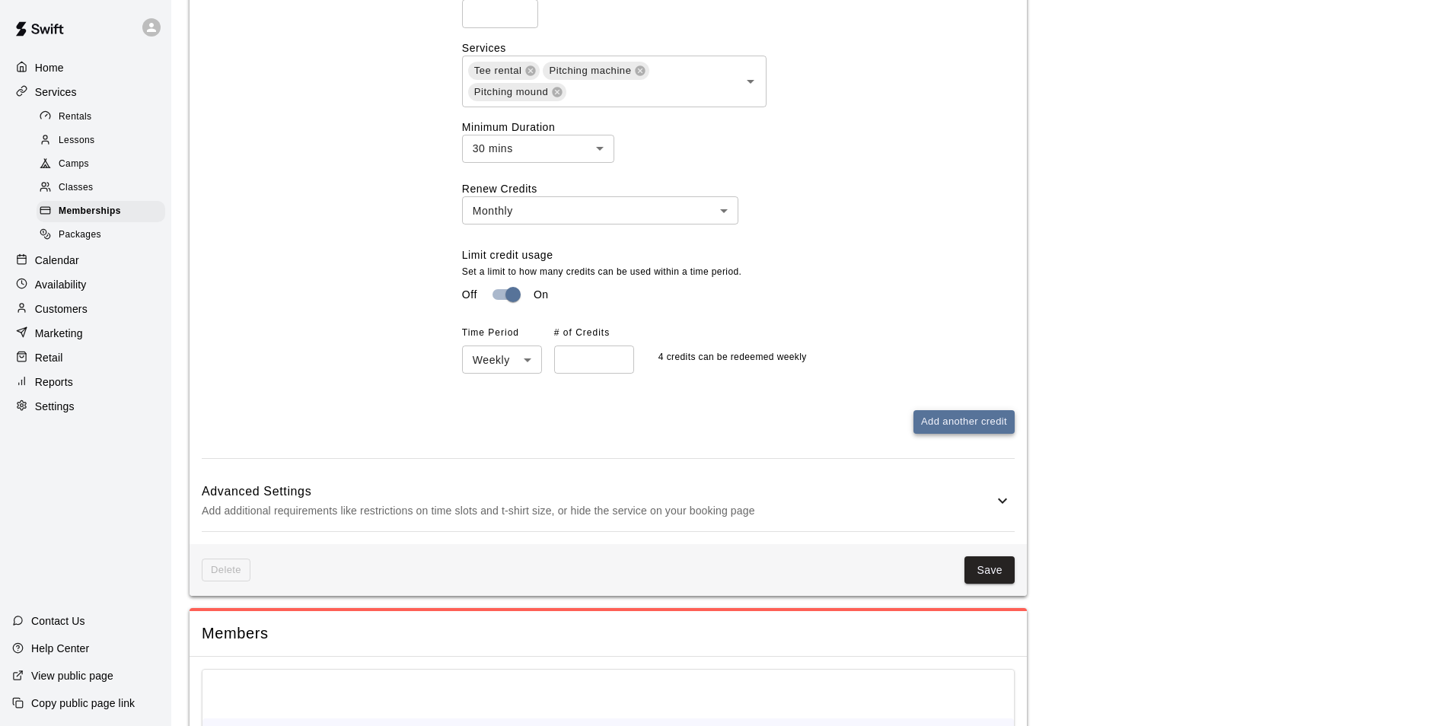
scroll to position [1228, 0]
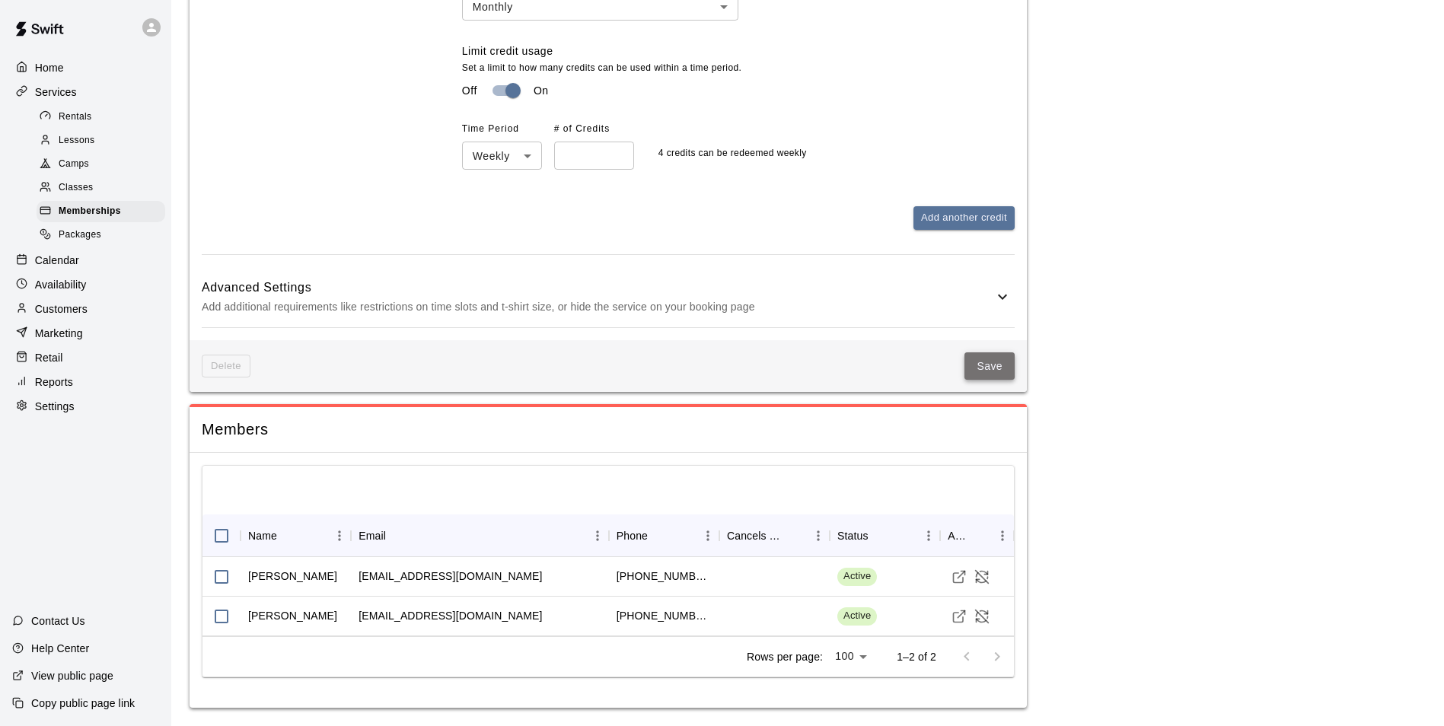
click at [986, 365] on button "Save" at bounding box center [990, 367] width 50 height 28
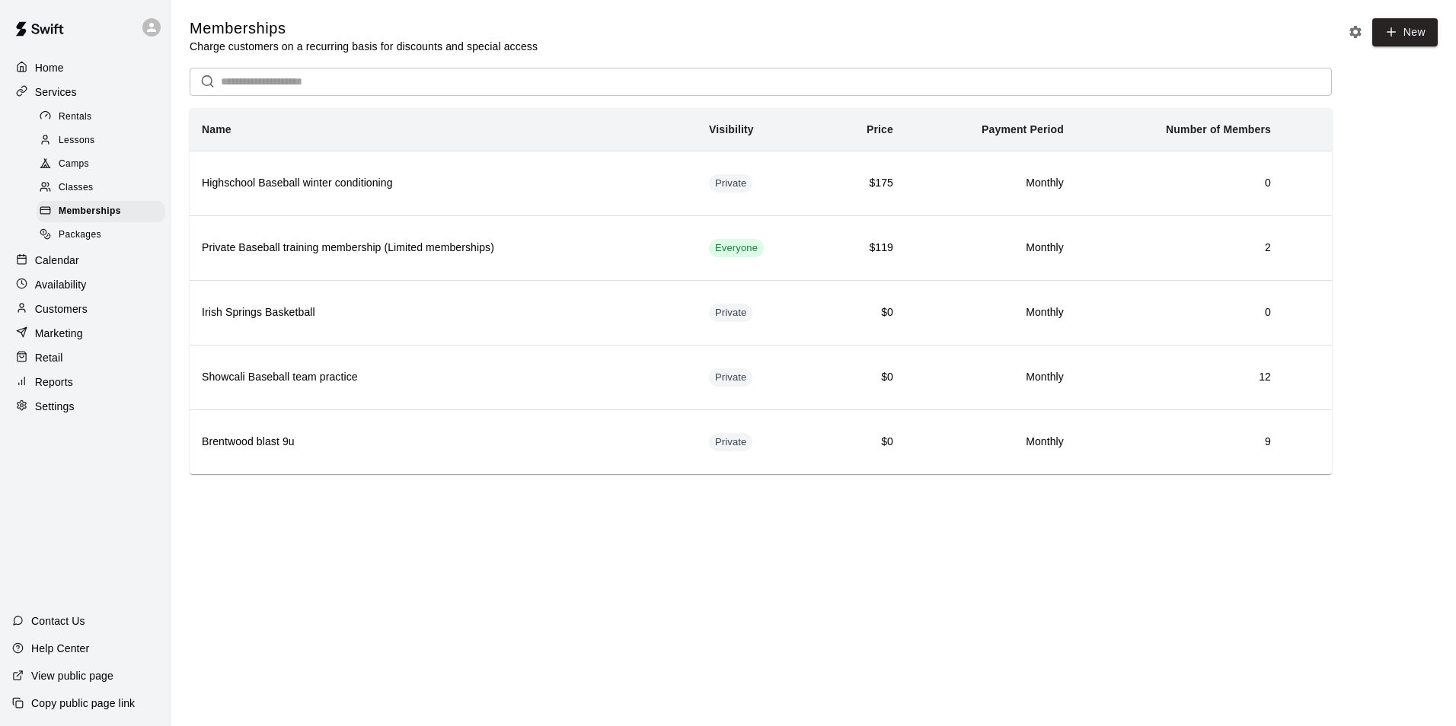
click at [58, 317] on p "Customers" at bounding box center [61, 309] width 53 height 15
